Goal: Find specific page/section: Find specific page/section

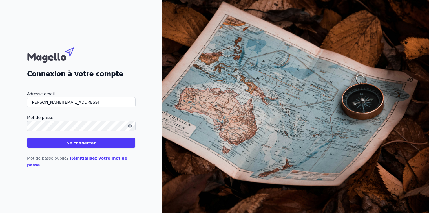
type input "[PERSON_NAME][EMAIL_ADDRESS]"
click at [27, 138] on button "Se connecter" at bounding box center [81, 143] width 108 height 10
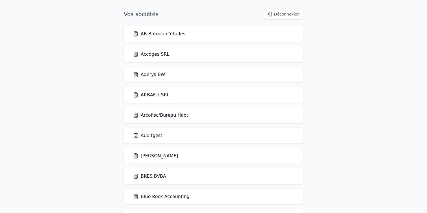
click at [163, 34] on link "AB Bureau d'études" at bounding box center [159, 33] width 52 height 7
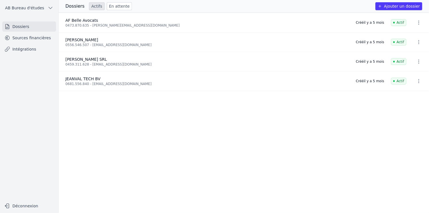
click at [18, 52] on link "Intégrations" at bounding box center [29, 49] width 54 height 10
